Goal: Book appointment/travel/reservation

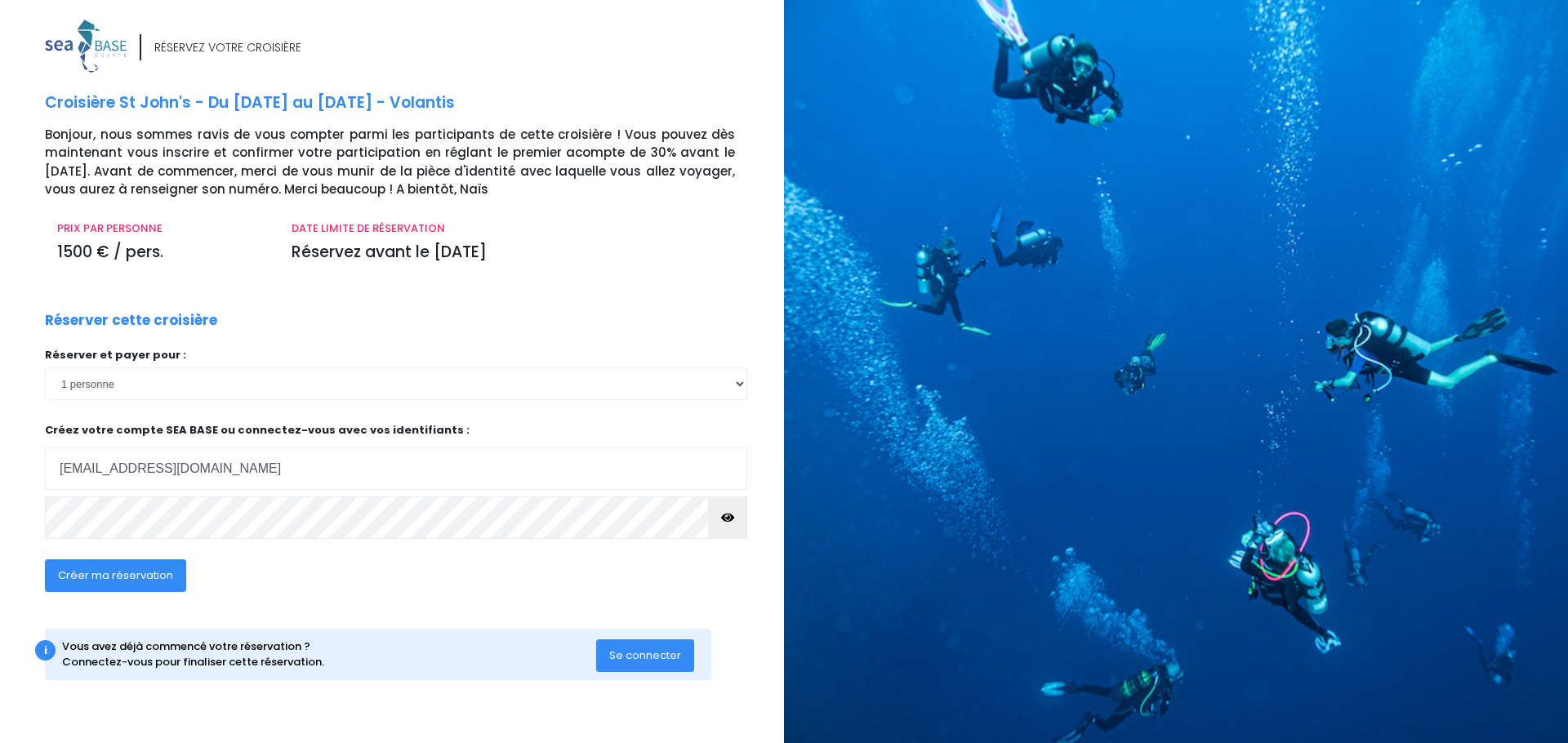
type input "[EMAIL_ADDRESS][DOMAIN_NAME]"
click at [142, 571] on span "Créer ma réservation" at bounding box center [116, 575] width 116 height 15
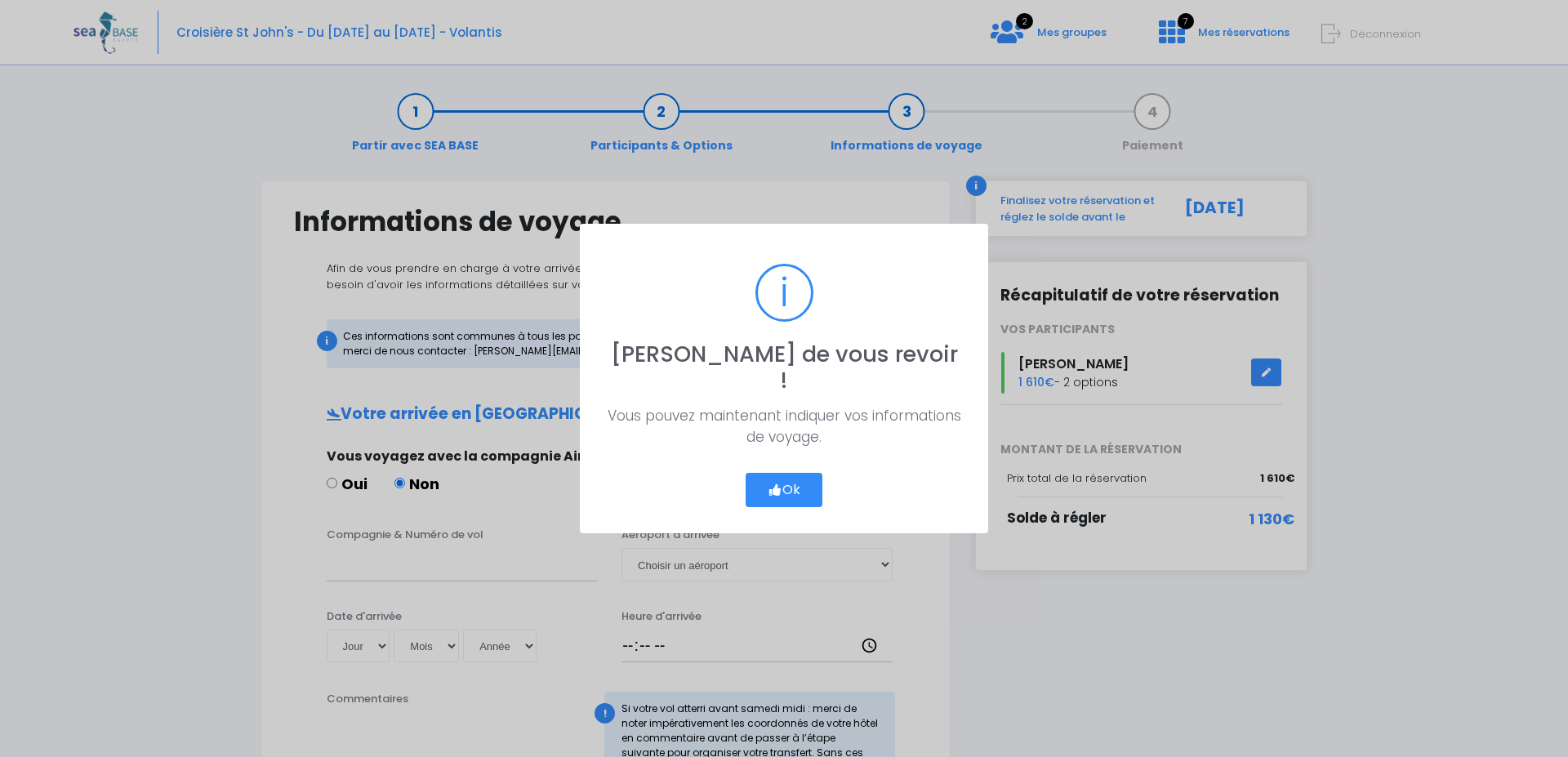
click at [790, 475] on button "Ok" at bounding box center [784, 490] width 77 height 34
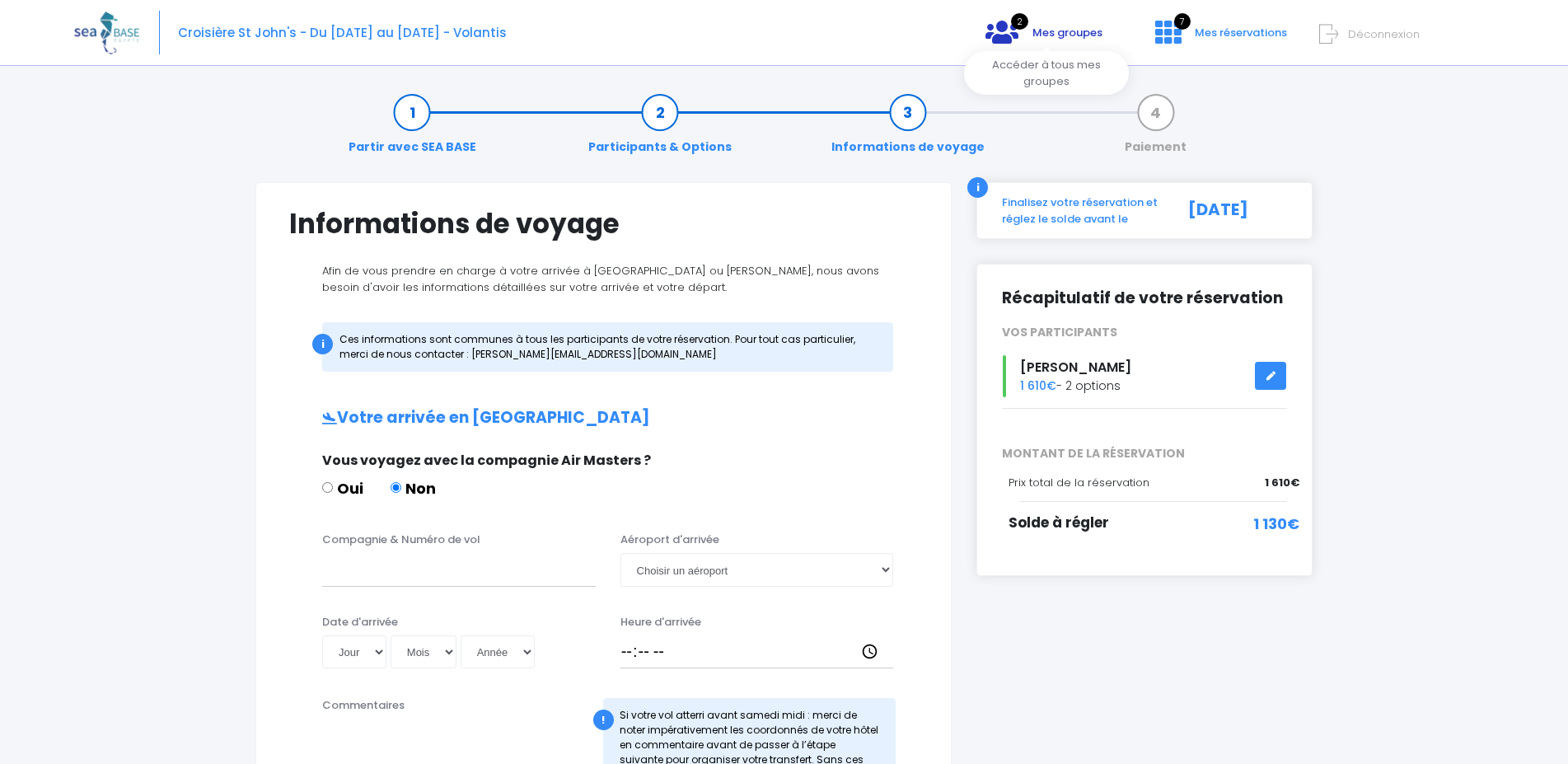
click at [1072, 39] on span "Mes groupes" at bounding box center [1067, 32] width 70 height 15
